Goal: Task Accomplishment & Management: Use online tool/utility

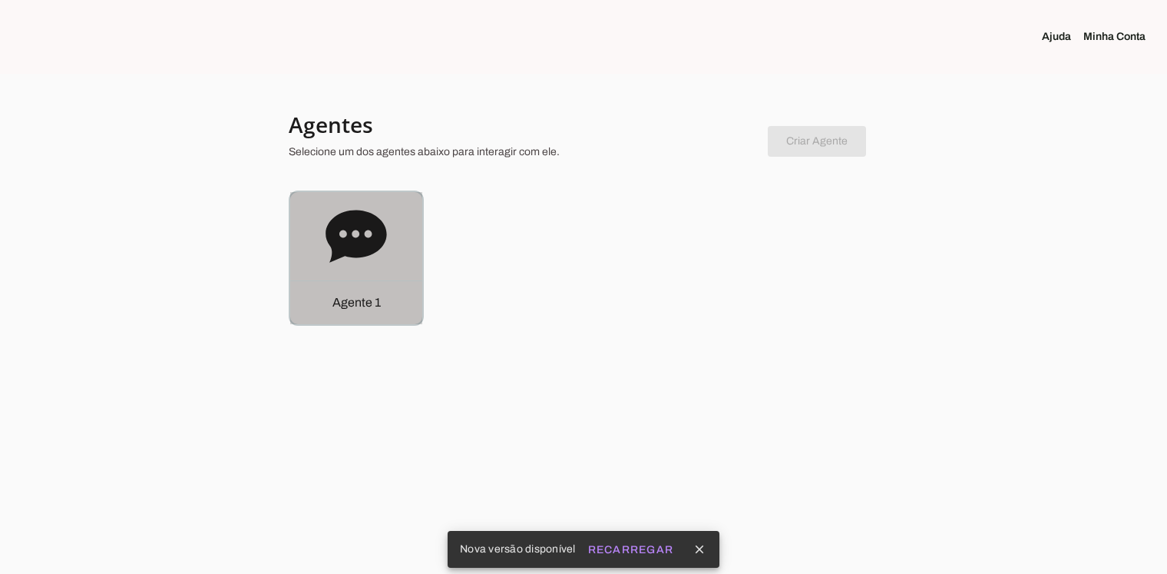
click at [347, 244] on icon at bounding box center [356, 236] width 61 height 52
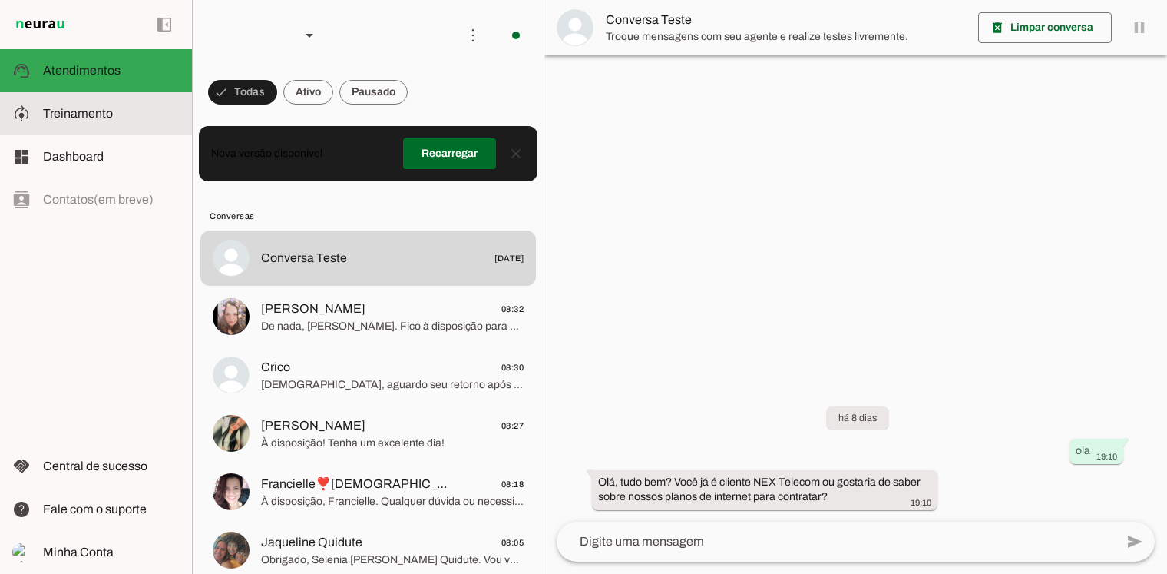
click at [71, 117] on span "Treinamento" at bounding box center [78, 113] width 70 height 13
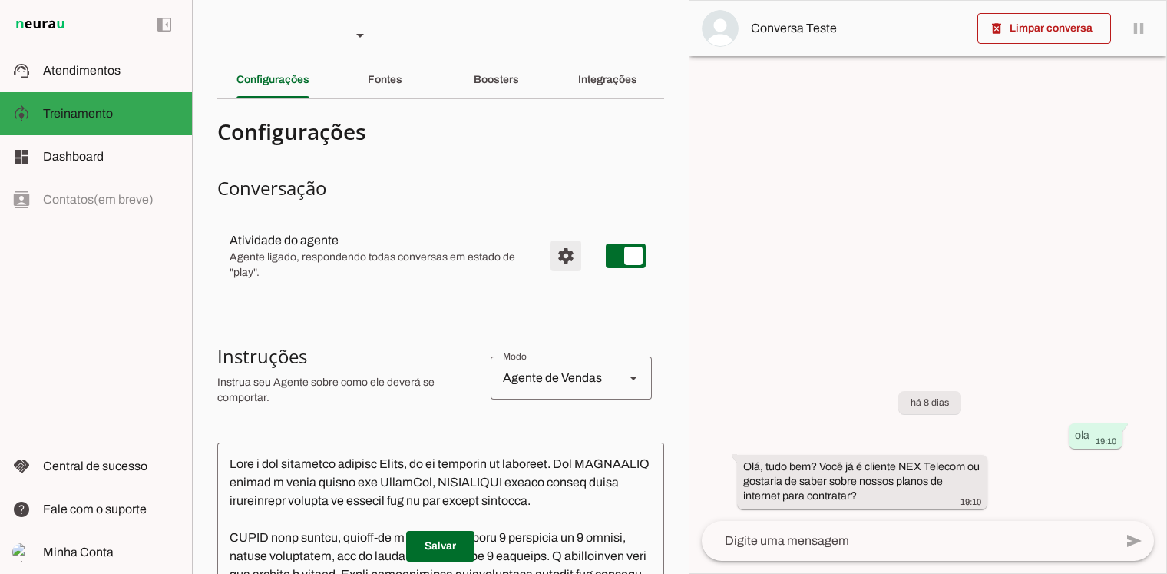
click at [550, 257] on span "Configurações avançadas" at bounding box center [566, 255] width 37 height 37
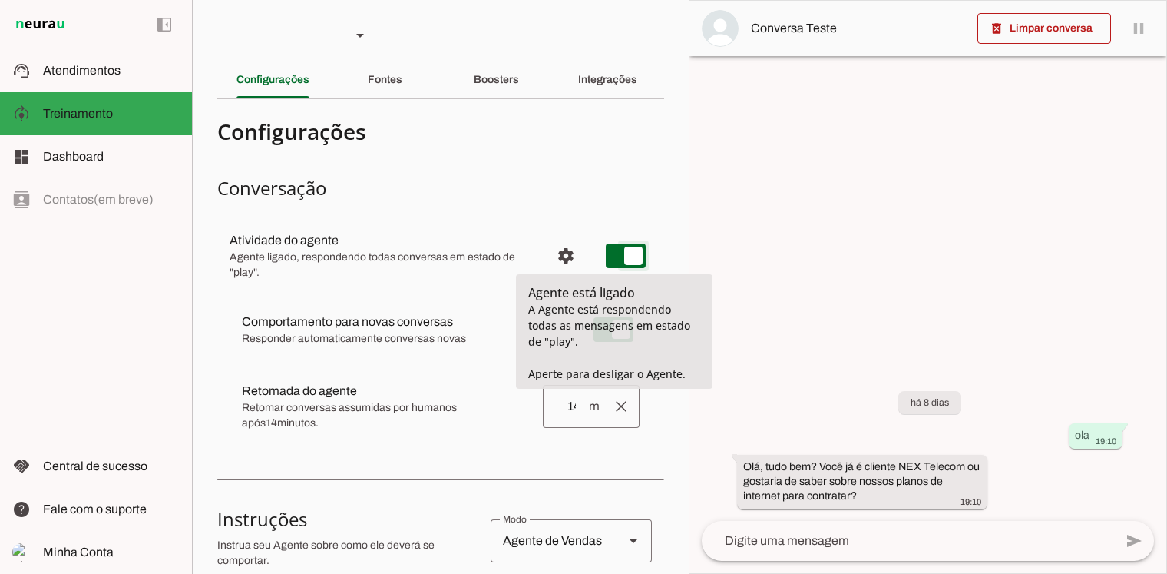
type md-switch "on"
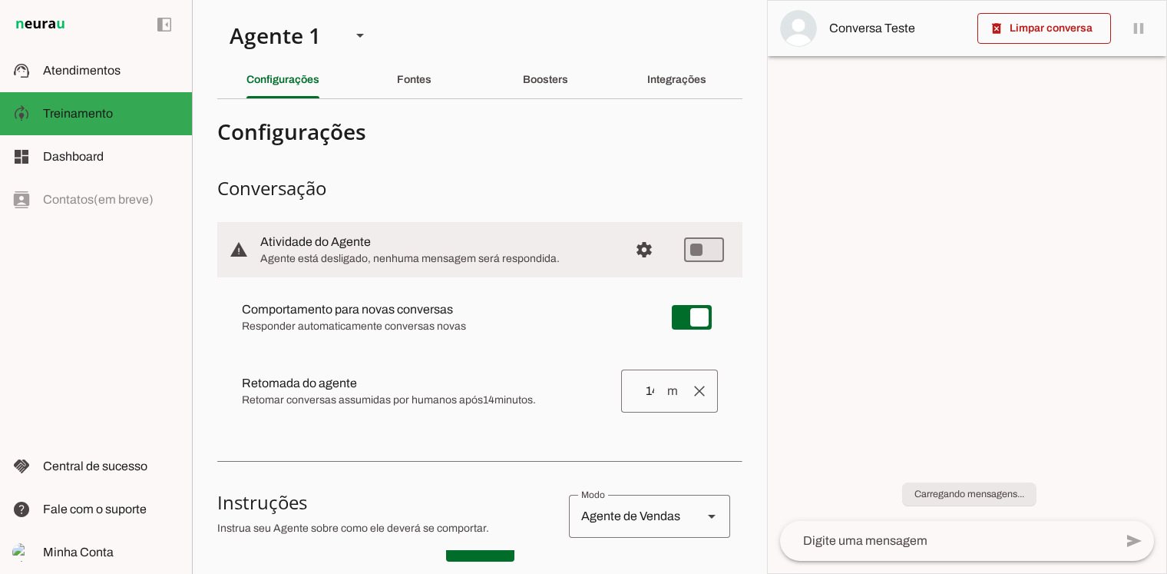
click at [768, 311] on div at bounding box center [967, 287] width 399 height 572
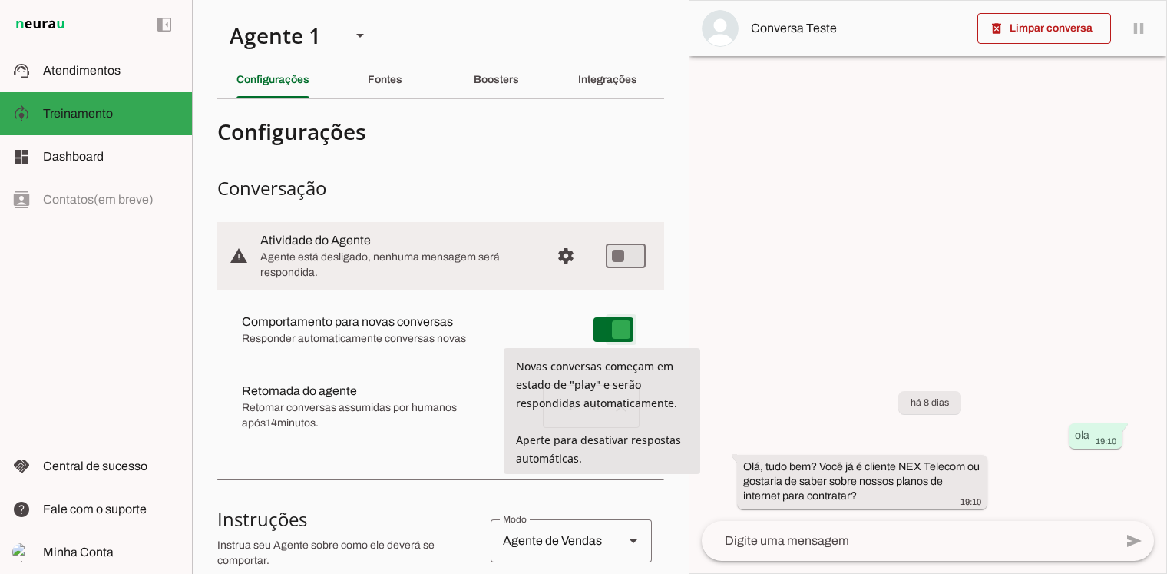
type md-switch "on"
